Goal: Task Accomplishment & Management: Manage account settings

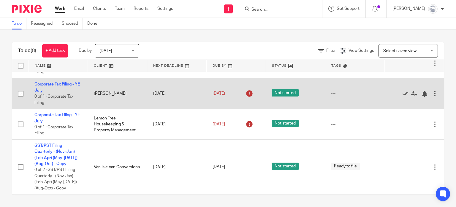
scroll to position [148, 0]
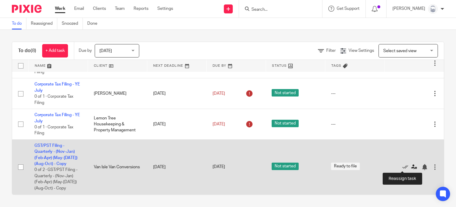
click at [412, 166] on icon at bounding box center [415, 167] width 6 height 6
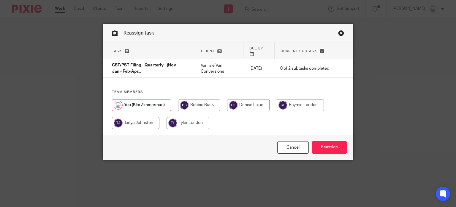
click at [295, 99] on input "radio" at bounding box center [300, 105] width 47 height 12
radio input "true"
click at [321, 145] on input "Reassign" at bounding box center [329, 147] width 35 height 13
